Goal: Task Accomplishment & Management: Manage account settings

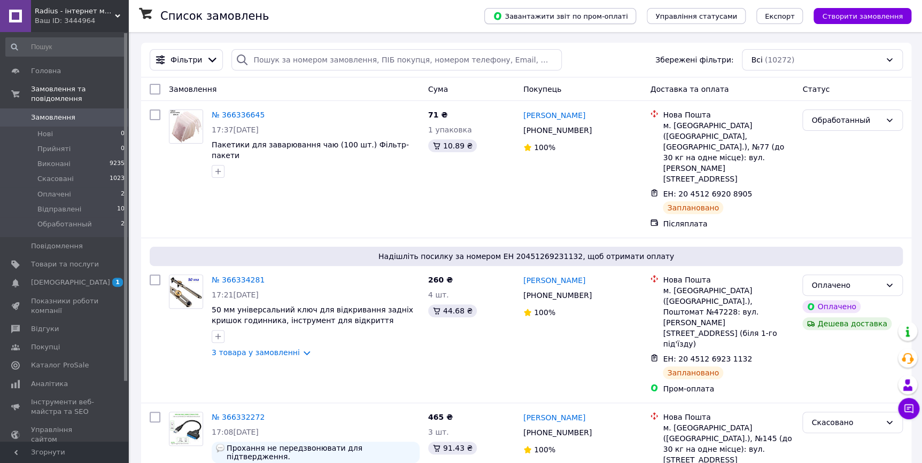
scroll to position [2027, 0]
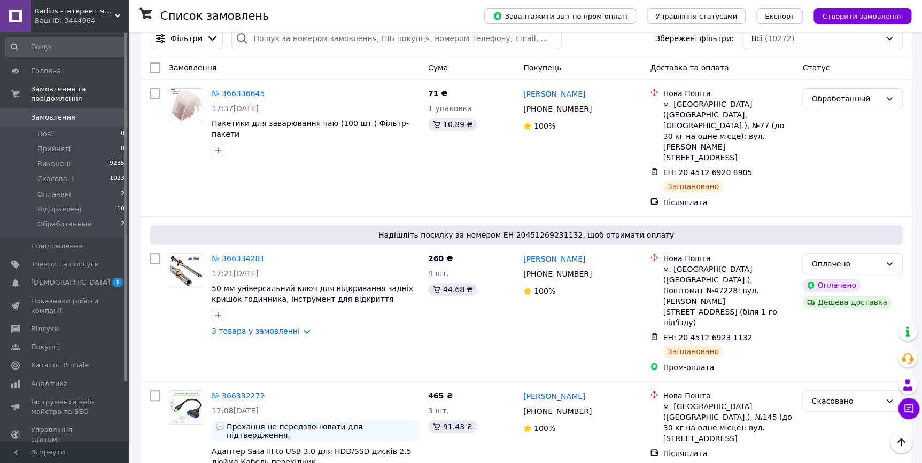
scroll to position [0, 0]
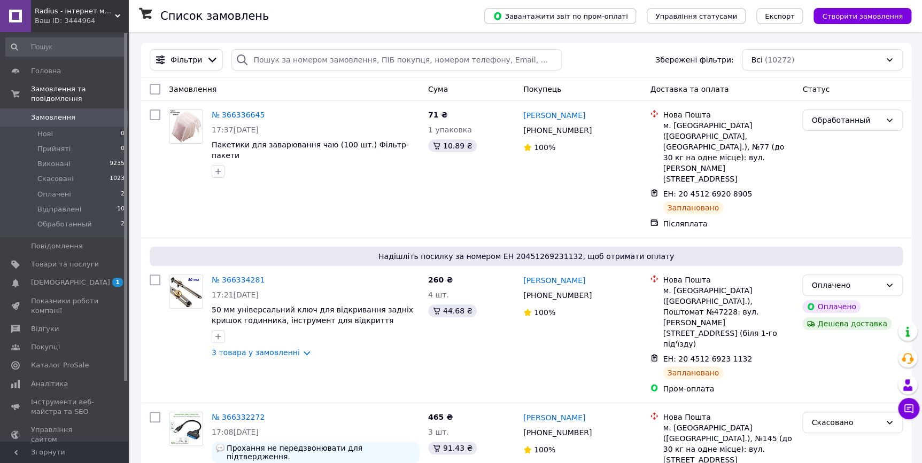
click at [774, 70] on div "Всі (10272)" at bounding box center [822, 59] width 161 height 21
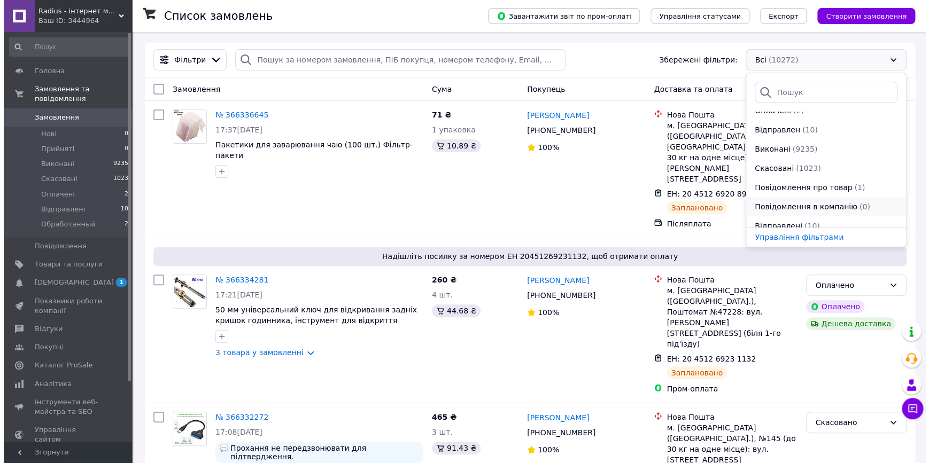
scroll to position [115, 0]
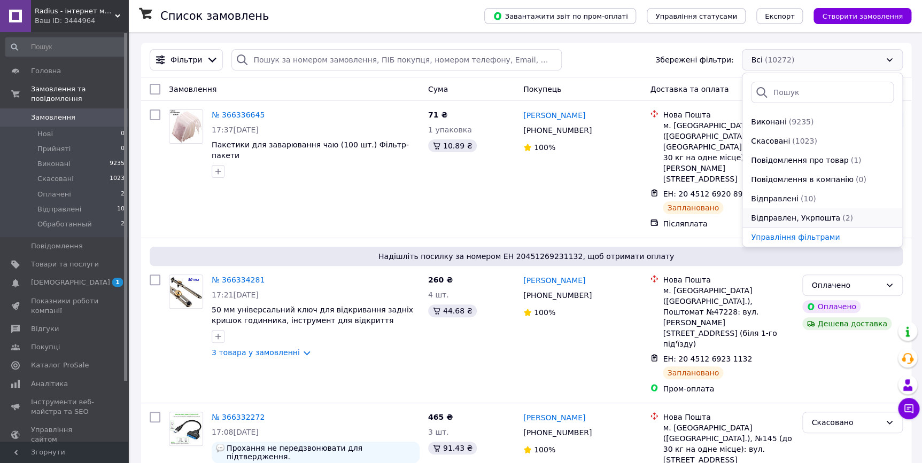
click at [823, 214] on span "Відправлен, Укрпошта" at bounding box center [795, 218] width 89 height 11
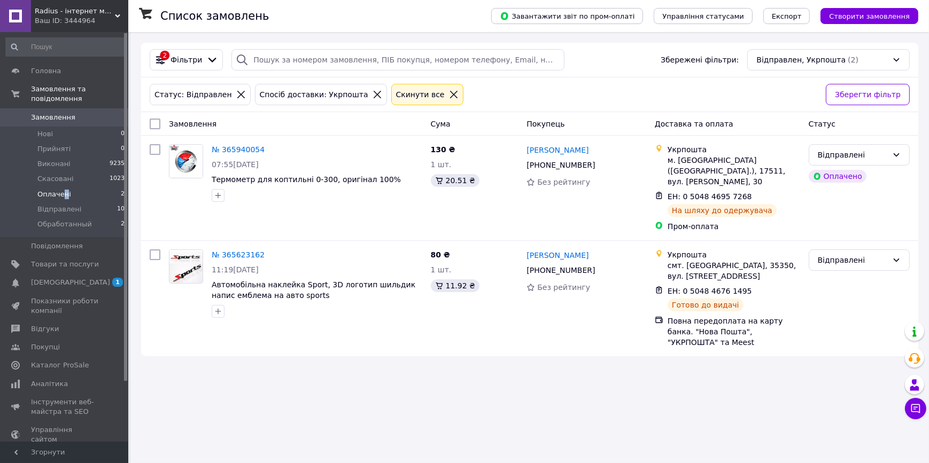
click at [63, 190] on span "Оплачені" at bounding box center [54, 195] width 34 height 10
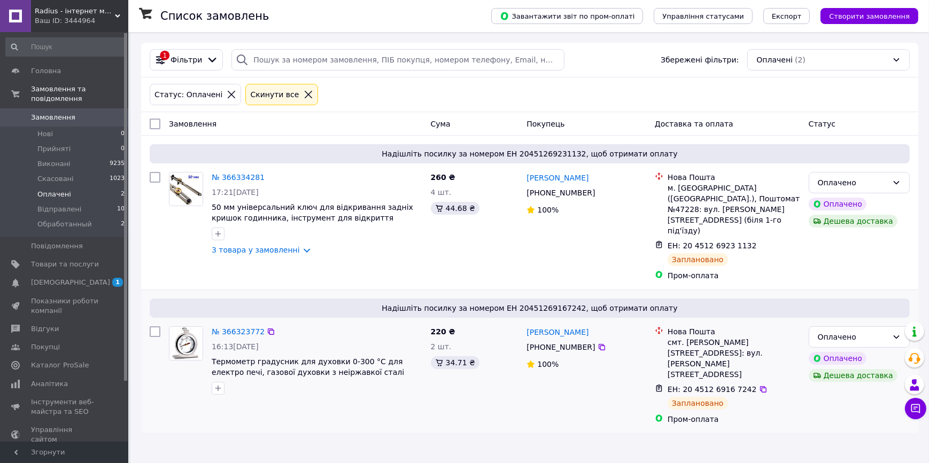
drag, startPoint x: 238, startPoint y: 312, endPoint x: 178, endPoint y: 376, distance: 88.1
click at [178, 376] on div at bounding box center [186, 360] width 43 height 77
click at [686, 337] on div "смт. [PERSON_NAME][STREET_ADDRESS]: вул. [PERSON_NAME][STREET_ADDRESS]" at bounding box center [734, 358] width 133 height 43
copy div "Гриців"
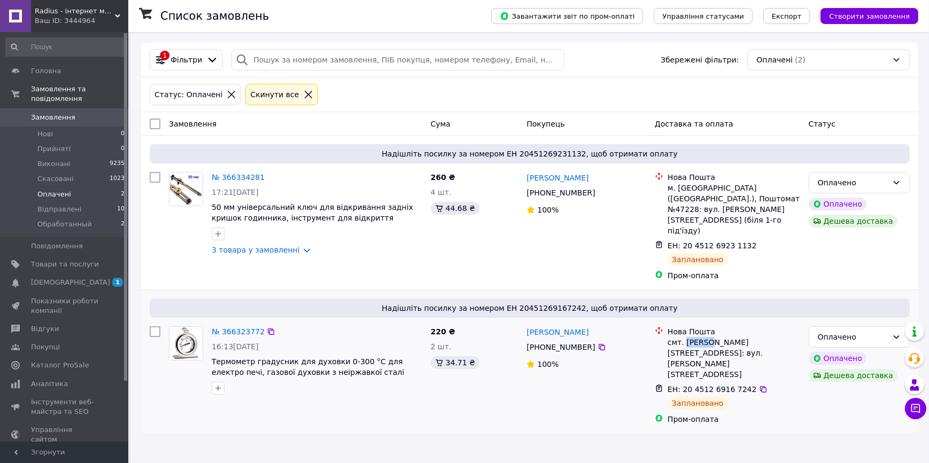
copy div "Гриців"
drag, startPoint x: 750, startPoint y: 336, endPoint x: 585, endPoint y: 447, distance: 199.1
click at [759, 385] on icon at bounding box center [763, 389] width 9 height 9
click at [66, 220] on span "Обработанный" at bounding box center [64, 225] width 55 height 10
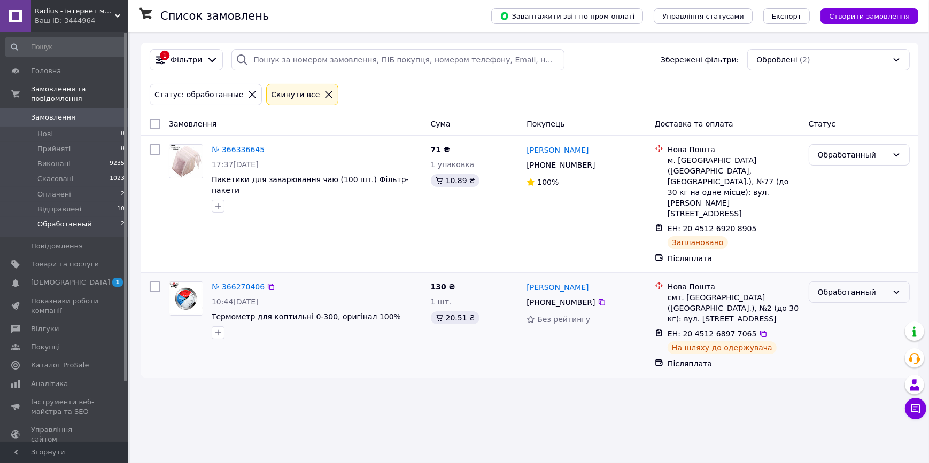
click at [857, 286] on div "Обработанный" at bounding box center [853, 292] width 70 height 12
click at [846, 368] on li "Відправлені" at bounding box center [859, 370] width 100 height 19
click at [239, 147] on link "№ 366336645" at bounding box center [238, 149] width 53 height 9
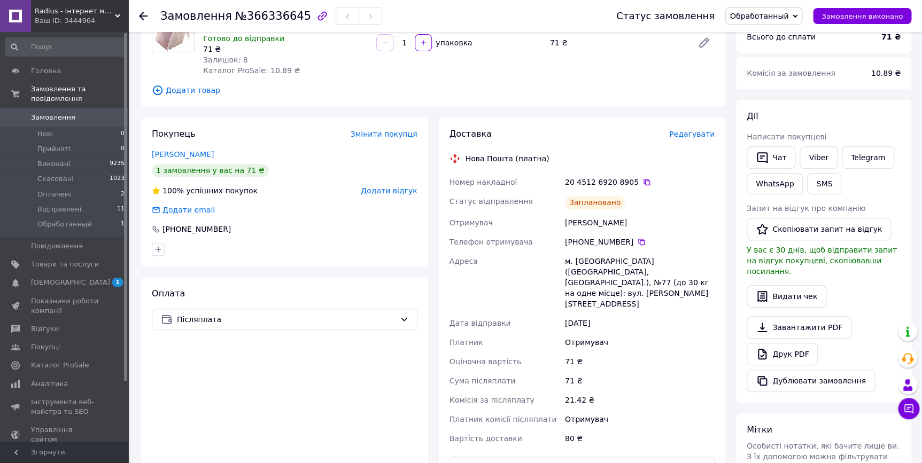
scroll to position [97, 0]
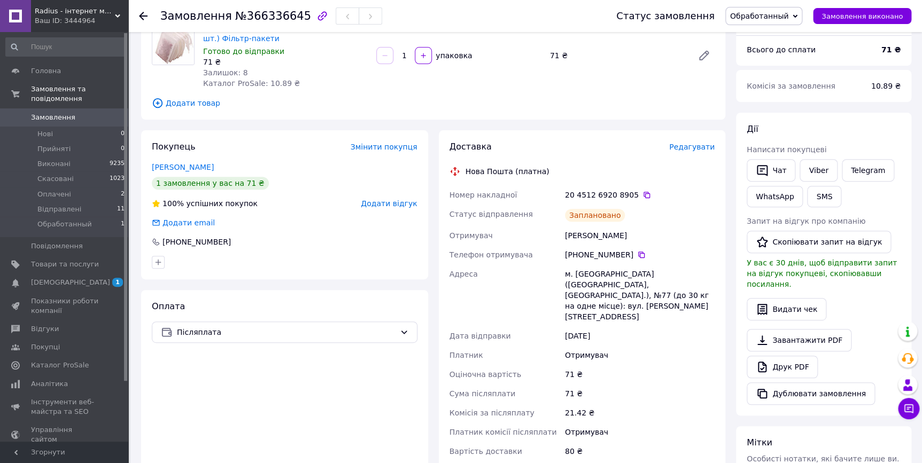
click at [594, 271] on div "м. [GEOGRAPHIC_DATA] ([GEOGRAPHIC_DATA], [GEOGRAPHIC_DATA].), №77 (до 30 кг на …" at bounding box center [640, 296] width 154 height 62
copy div "Запоріжжя"
click at [642, 195] on icon at bounding box center [646, 195] width 9 height 9
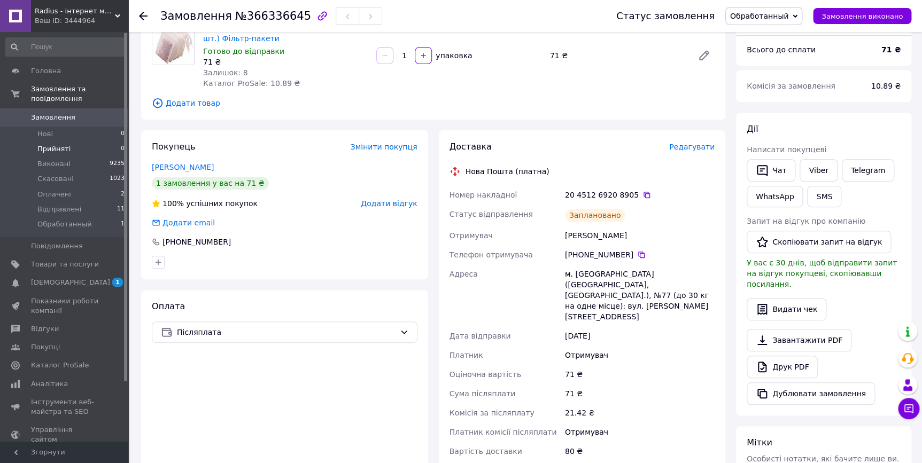
click at [49, 144] on span "Прийняті" at bounding box center [53, 149] width 33 height 10
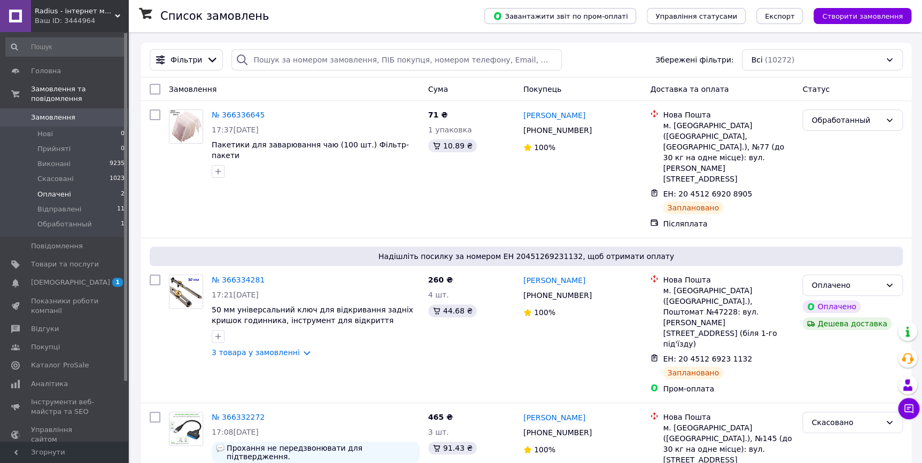
click at [46, 190] on span "Оплачені" at bounding box center [54, 195] width 34 height 10
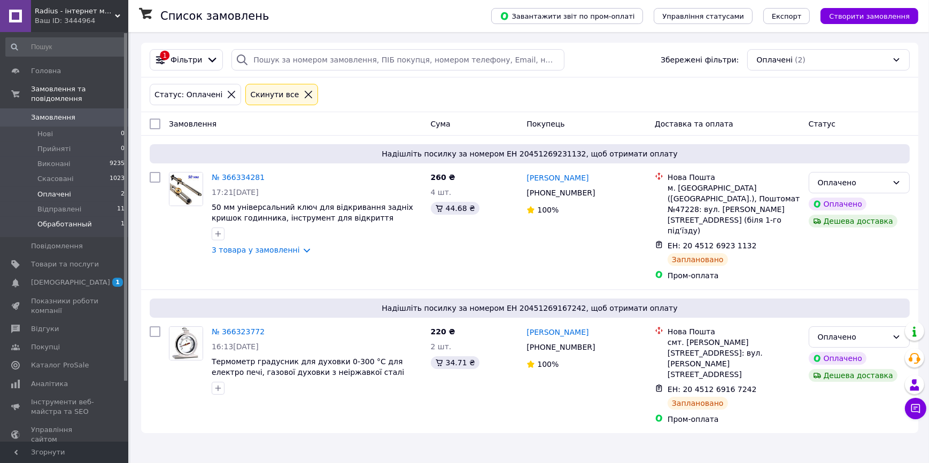
click at [65, 220] on span "Обработанный" at bounding box center [64, 225] width 55 height 10
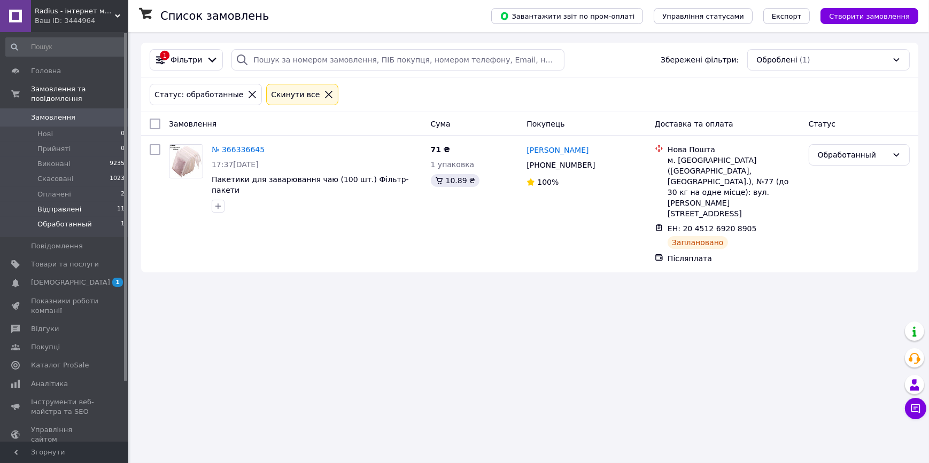
click at [53, 205] on span "Відправлені" at bounding box center [59, 210] width 44 height 10
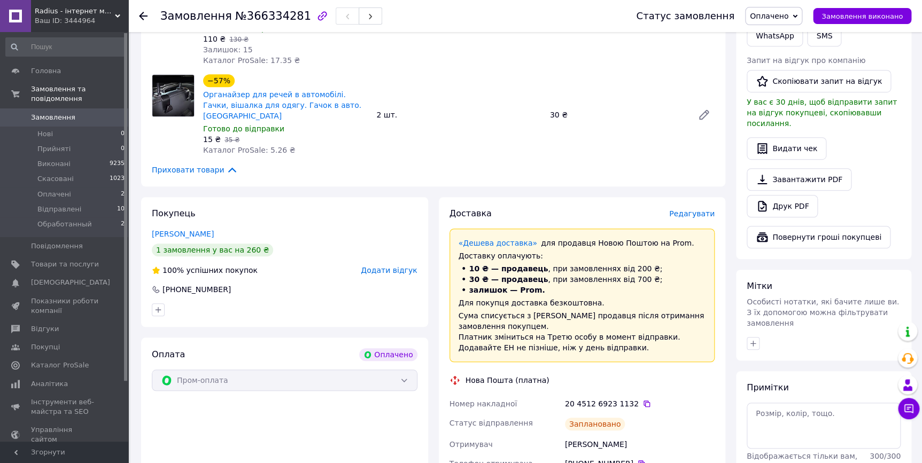
scroll to position [389, 0]
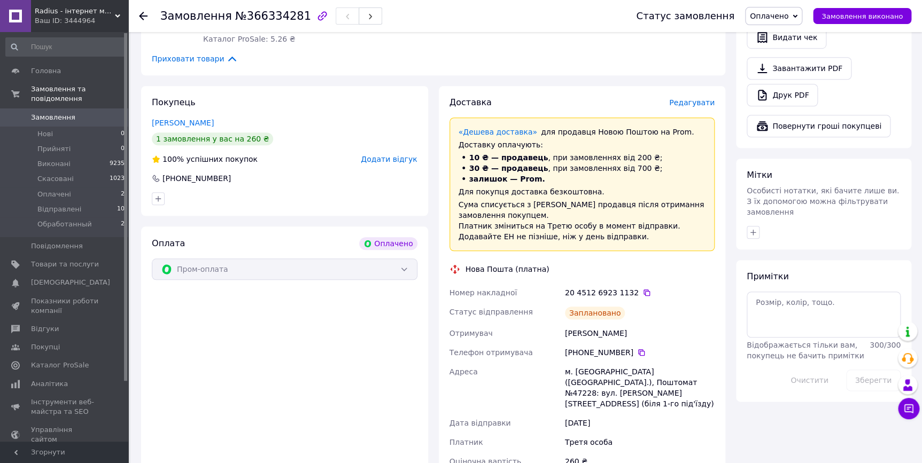
click at [585, 362] on div "м. [GEOGRAPHIC_DATA] ([GEOGRAPHIC_DATA].), Поштомат №47228: вул. [PERSON_NAME][…" at bounding box center [640, 387] width 154 height 51
copy div "Львів"
drag, startPoint x: 633, startPoint y: 282, endPoint x: 554, endPoint y: 397, distance: 139.2
click at [642, 289] on icon at bounding box center [646, 293] width 9 height 9
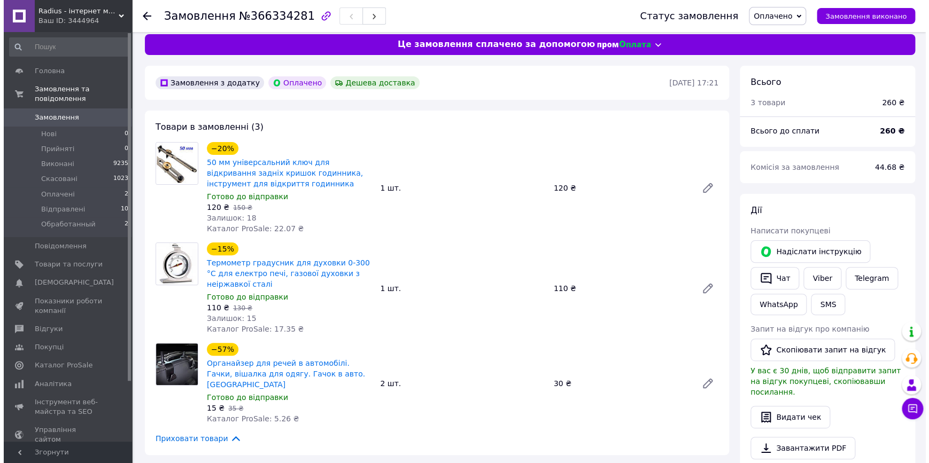
scroll to position [0, 0]
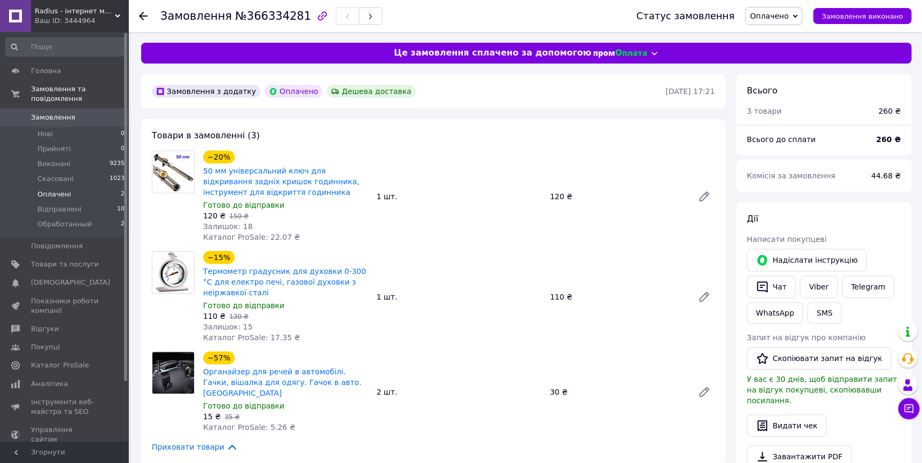
click at [68, 187] on li "Оплачені 2" at bounding box center [65, 194] width 131 height 15
